Goal: Navigation & Orientation: Find specific page/section

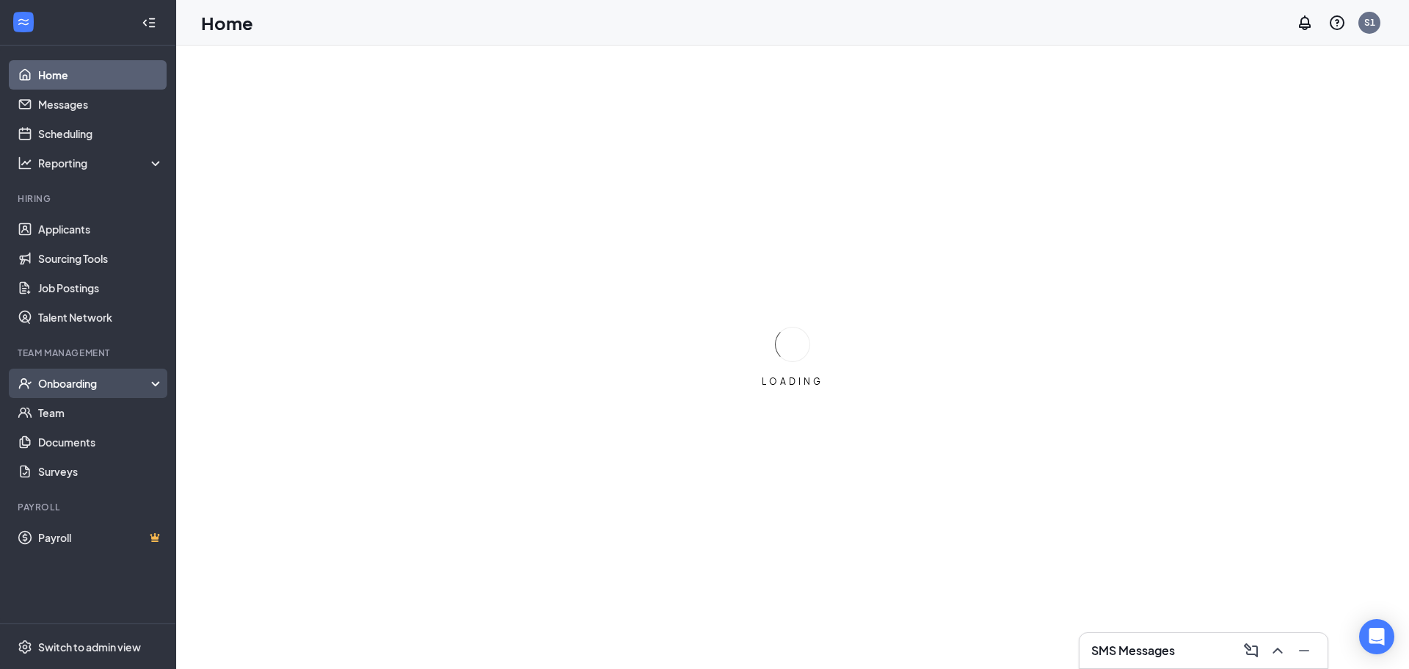
click at [70, 393] on div "Onboarding" at bounding box center [88, 382] width 176 height 29
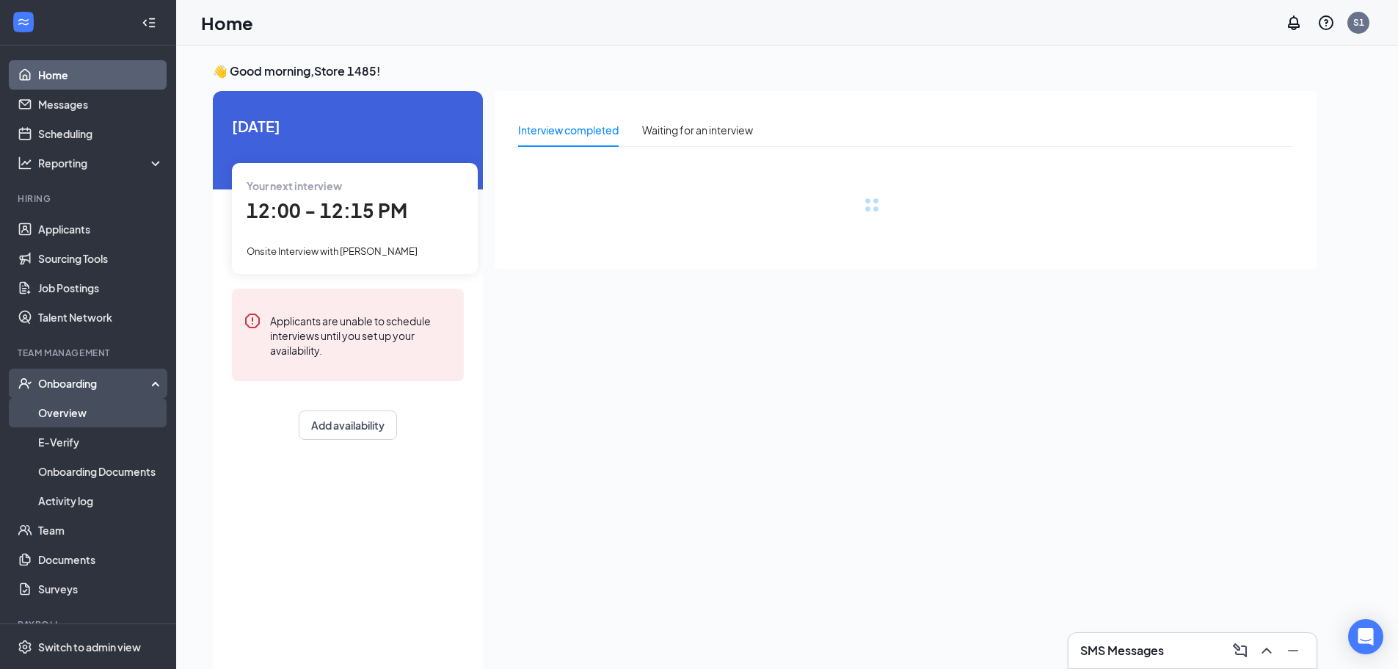
click at [71, 418] on link "Overview" at bounding box center [100, 412] width 125 height 29
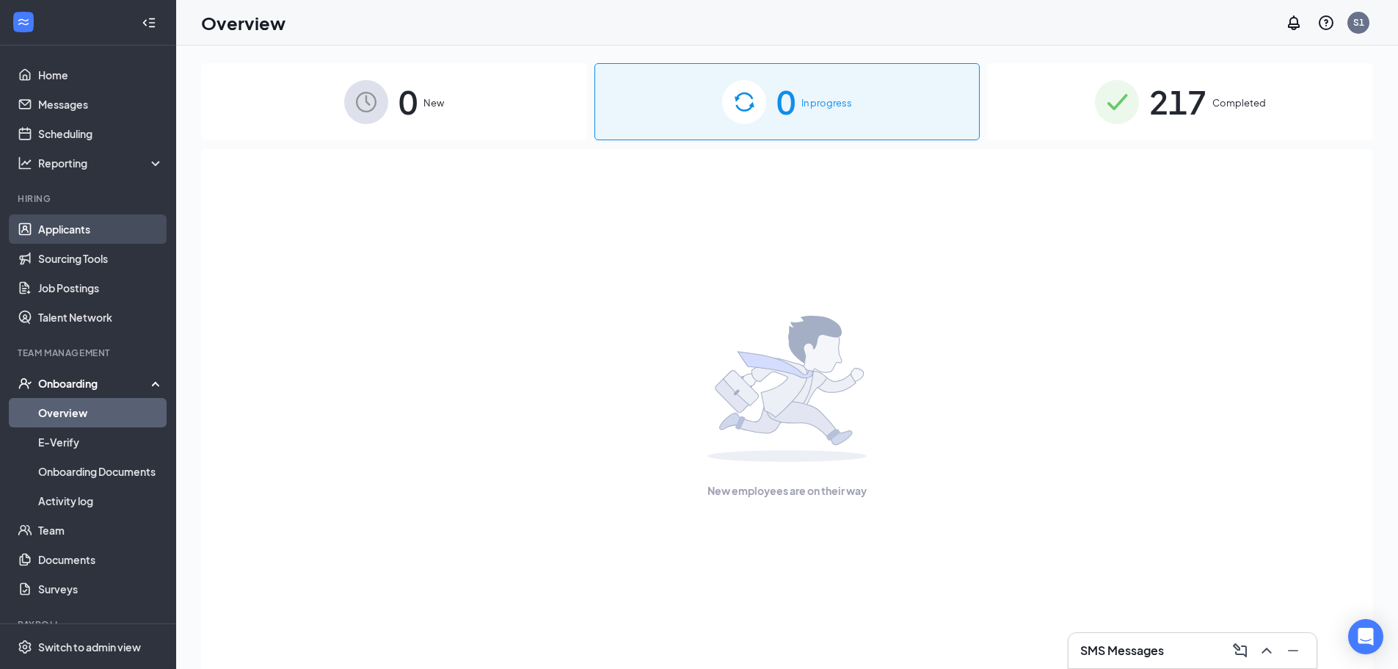
click at [72, 232] on link "Applicants" at bounding box center [100, 228] width 125 height 29
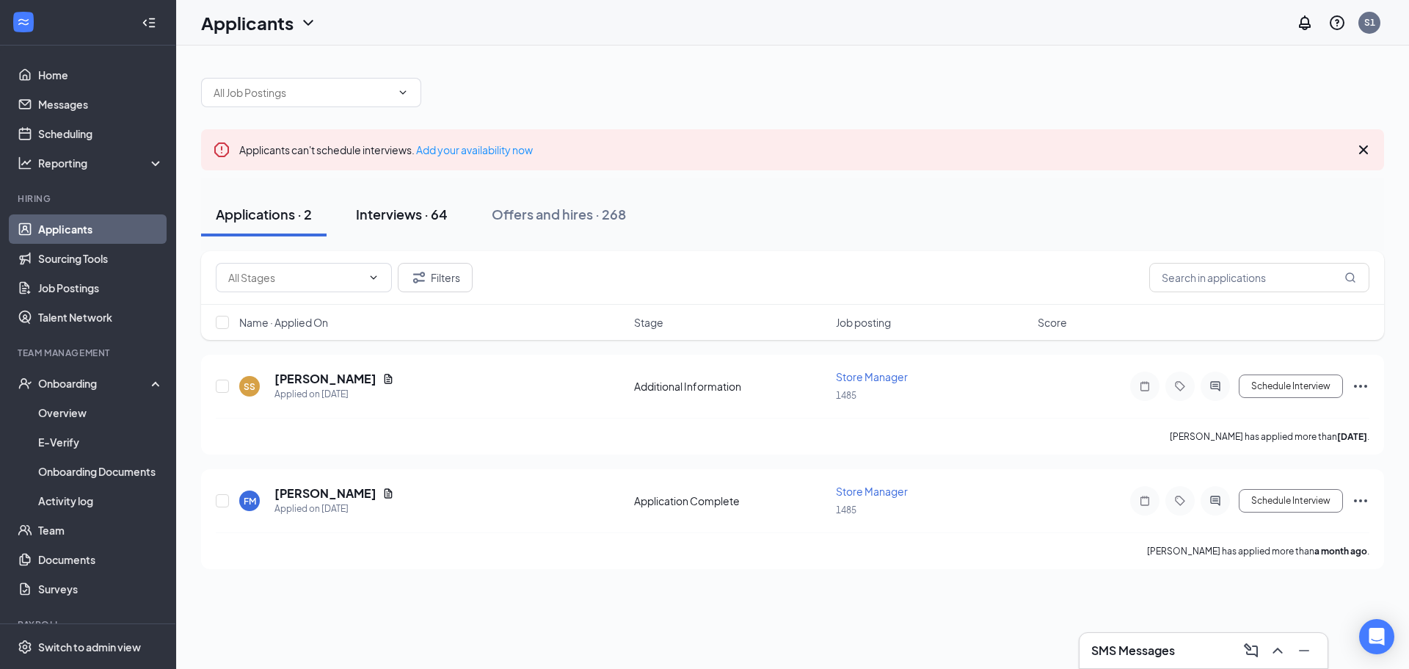
click at [422, 219] on div "Interviews · 64" at bounding box center [402, 214] width 92 height 18
